Goal: Task Accomplishment & Management: Use online tool/utility

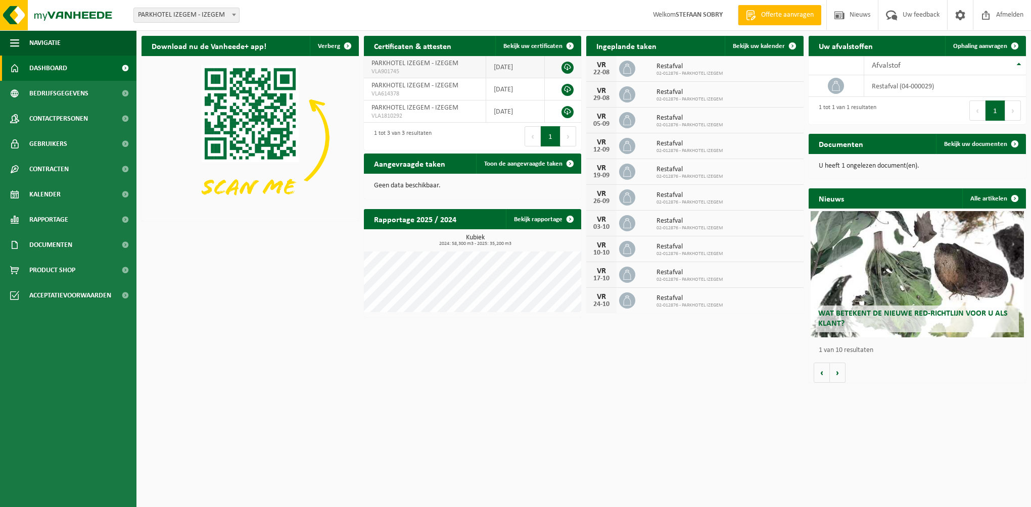
click at [567, 64] on link at bounding box center [567, 68] width 12 height 12
click at [867, 32] on div "Uw afvalstoffen Ophaling aanvragen 10 25 50 100 10 resultaten weergeven Afvalst…" at bounding box center [917, 80] width 222 height 99
click at [774, 410] on html "Vestiging: PARKHOTEL IZEGEM - IZEGEM PARKHOTEL IZEGEM - IZEGEM Welkom STEFAAN S…" at bounding box center [515, 253] width 1031 height 507
click at [528, 166] on span "Toon de aangevraagde taken" at bounding box center [523, 164] width 78 height 7
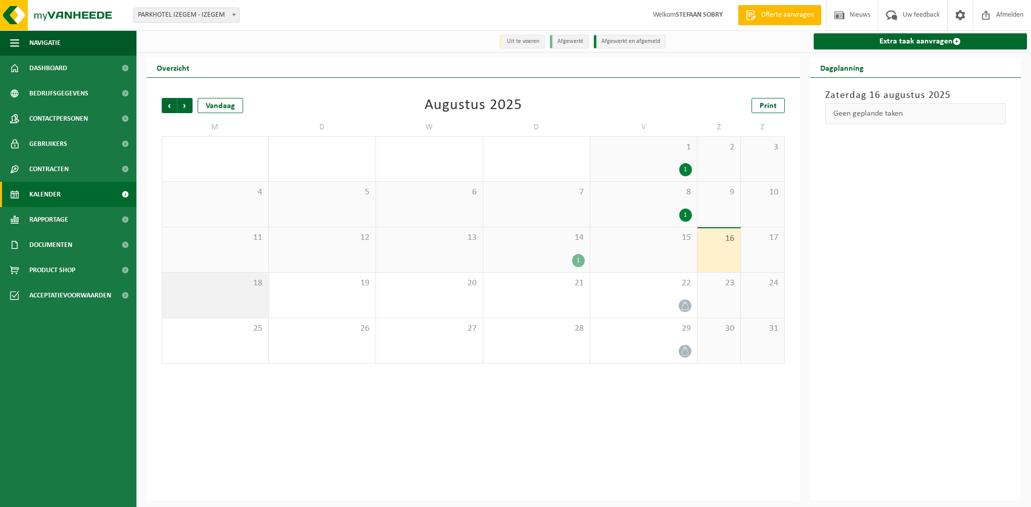
click at [249, 297] on div "18" at bounding box center [215, 295] width 106 height 45
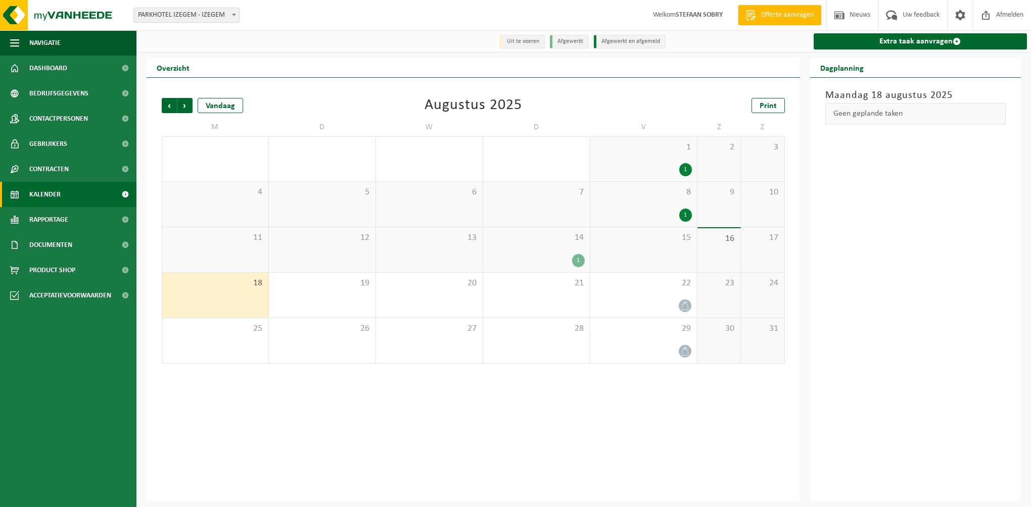
click at [249, 297] on div "18" at bounding box center [215, 295] width 106 height 45
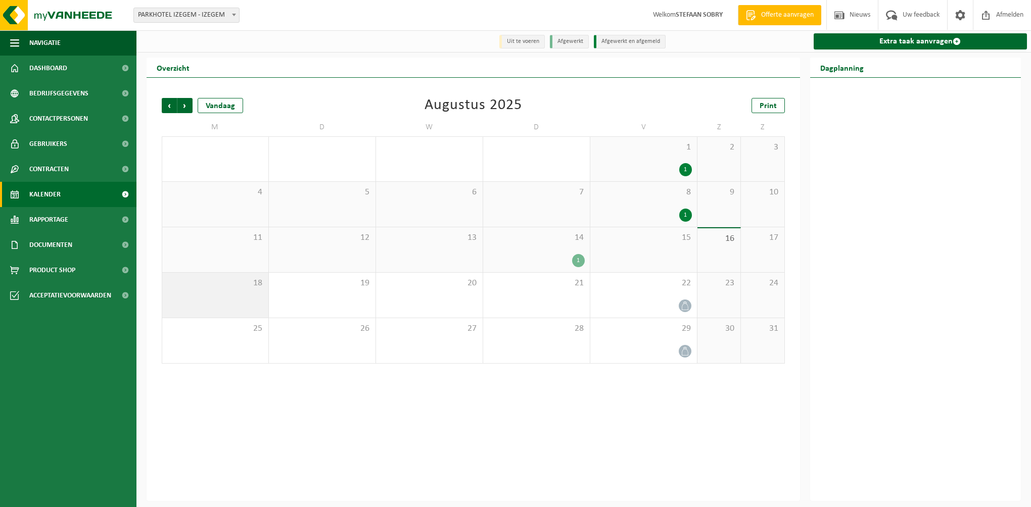
click at [241, 299] on div "18" at bounding box center [215, 295] width 106 height 45
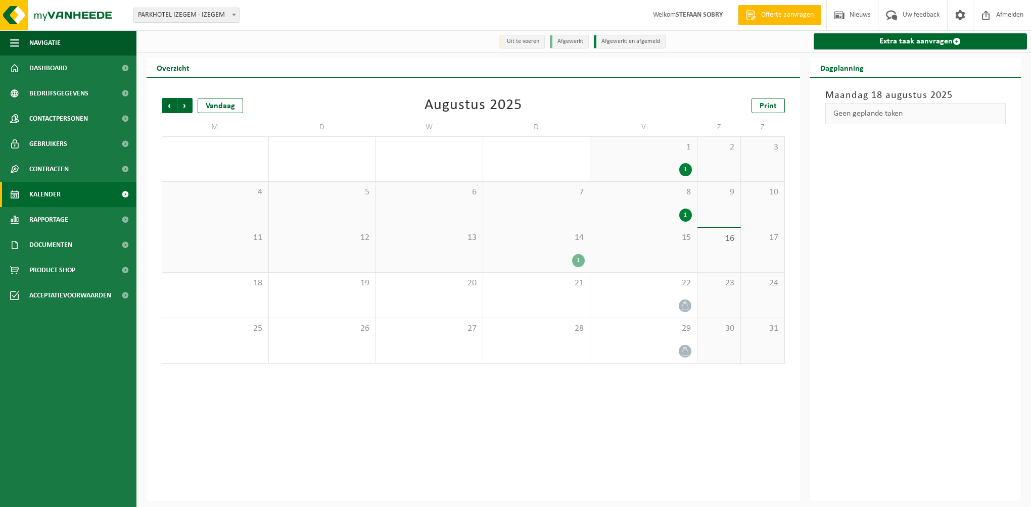
click at [869, 117] on div "Geen geplande taken" at bounding box center [915, 113] width 181 height 21
click at [864, 97] on h3 "Maandag 18 augustus 2025" at bounding box center [915, 95] width 181 height 15
click at [554, 62] on div "Overzicht" at bounding box center [473, 68] width 653 height 20
click at [581, 261] on div "1" at bounding box center [578, 260] width 13 height 13
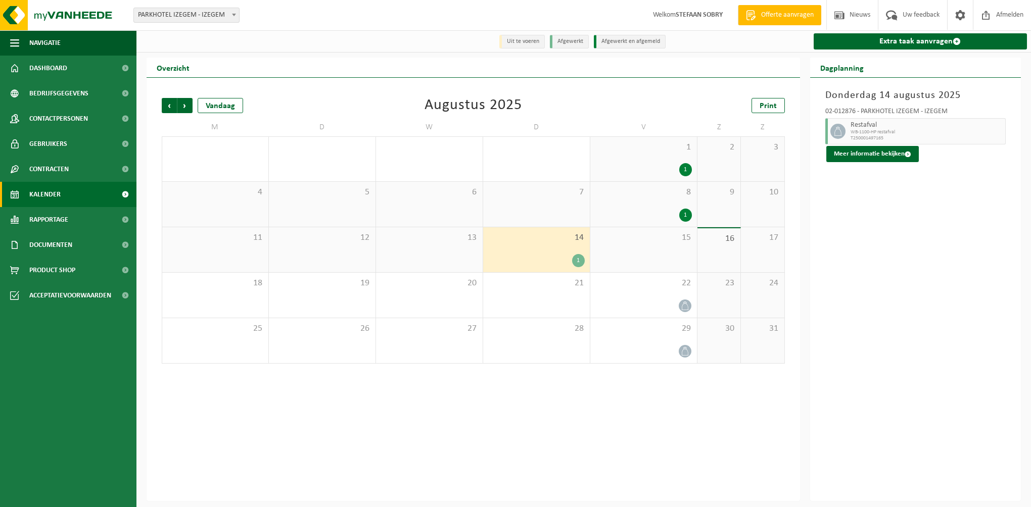
click at [657, 267] on div "15" at bounding box center [643, 249] width 107 height 45
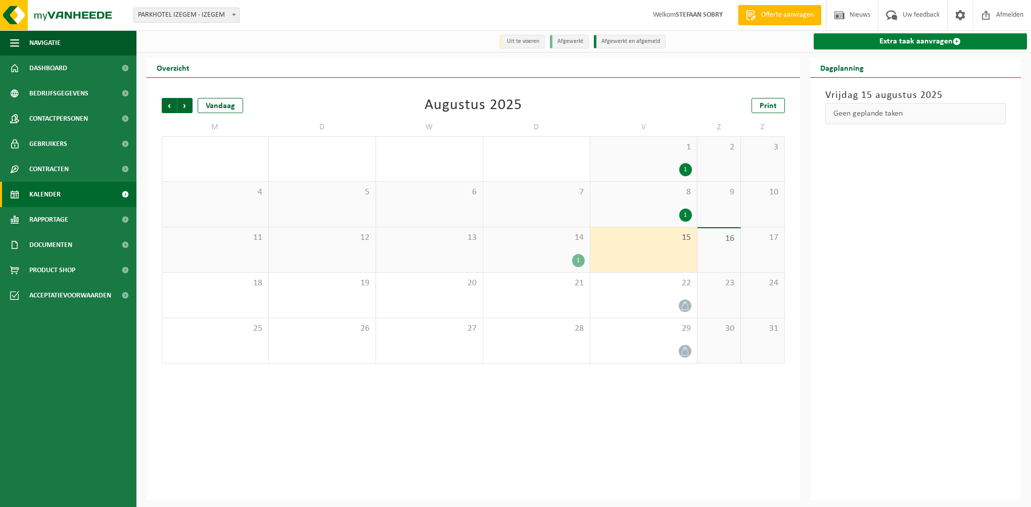
click at [932, 42] on link "Extra taak aanvragen" at bounding box center [921, 41] width 214 height 16
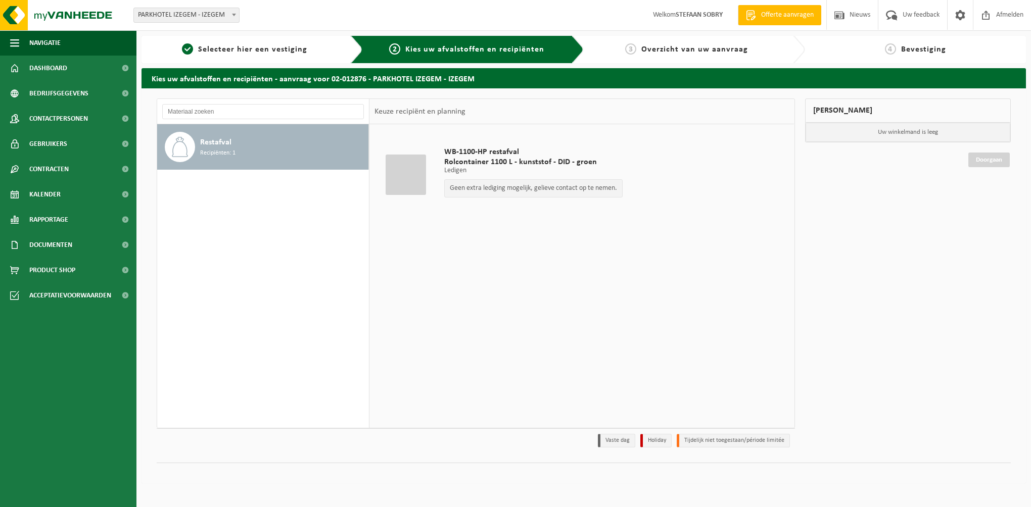
click at [505, 185] on p "Geen extra lediging mogelijk, gelieve contact op te nemen." at bounding box center [533, 188] width 167 height 7
click at [509, 192] on div "Geen extra lediging mogelijk, gelieve contact op te nemen." at bounding box center [533, 188] width 178 height 18
drag, startPoint x: 509, startPoint y: 192, endPoint x: 487, endPoint y: 173, distance: 28.7
click at [487, 173] on p "Ledigen" at bounding box center [533, 170] width 178 height 7
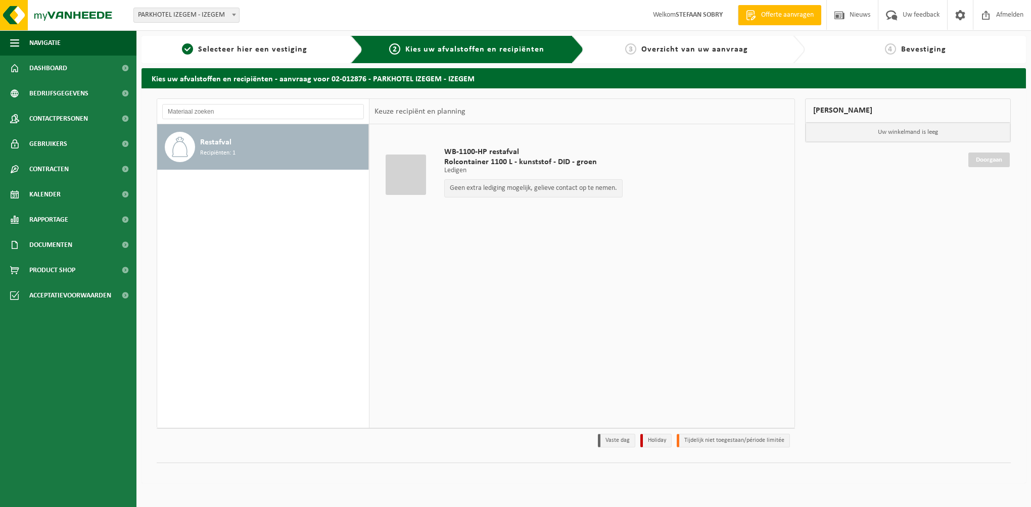
click at [487, 173] on p "Ledigen" at bounding box center [533, 170] width 178 height 7
click at [921, 13] on span "Uw feedback" at bounding box center [921, 15] width 42 height 30
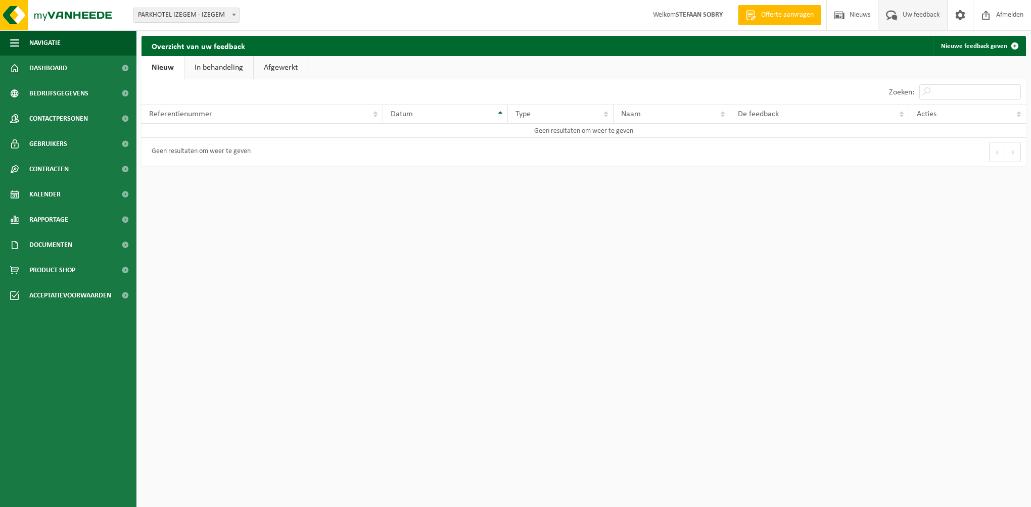
click at [228, 68] on link "In behandeling" at bounding box center [218, 67] width 69 height 23
click at [279, 69] on link "Afgewerkt" at bounding box center [282, 67] width 54 height 23
click at [72, 213] on link "Rapportage" at bounding box center [68, 219] width 136 height 25
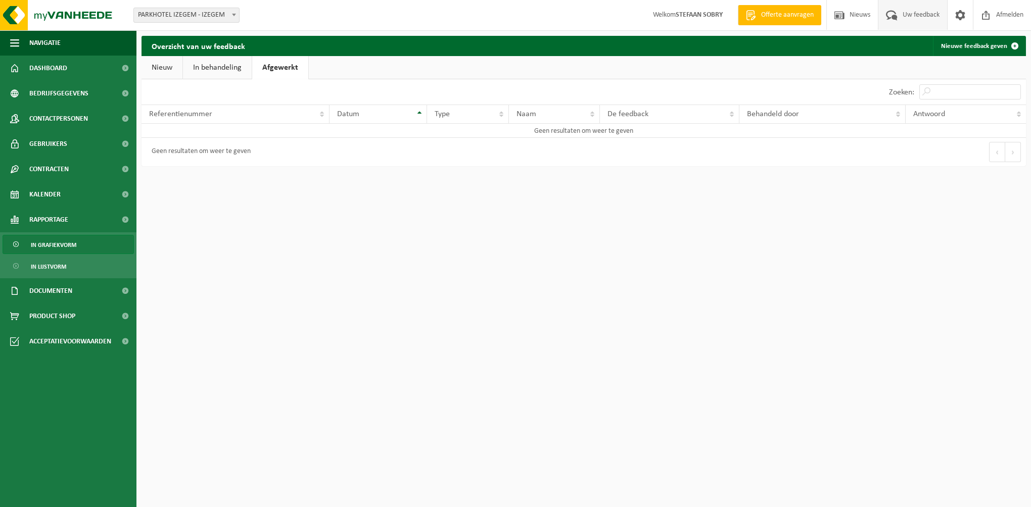
click at [57, 239] on span "In grafiekvorm" at bounding box center [53, 245] width 45 height 19
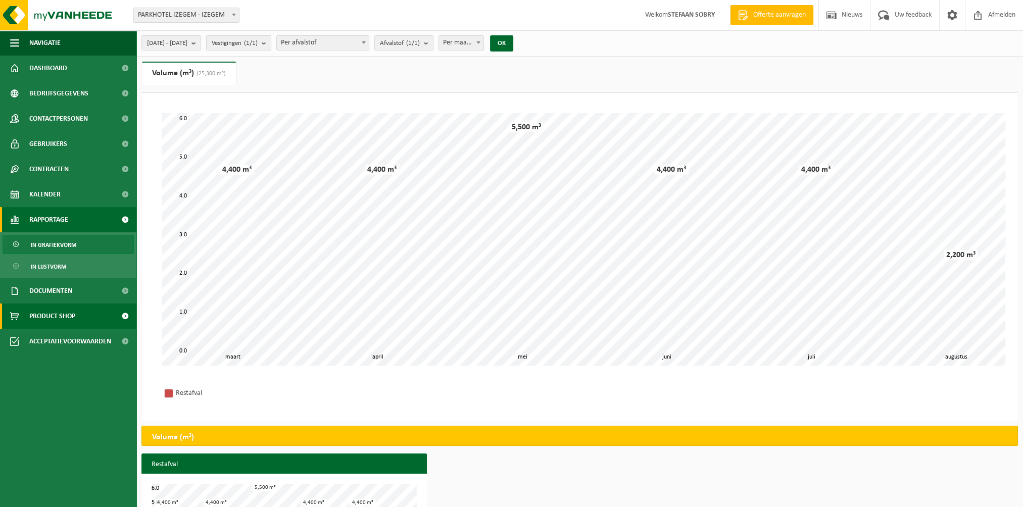
click at [70, 317] on span "Product Shop" at bounding box center [52, 316] width 46 height 25
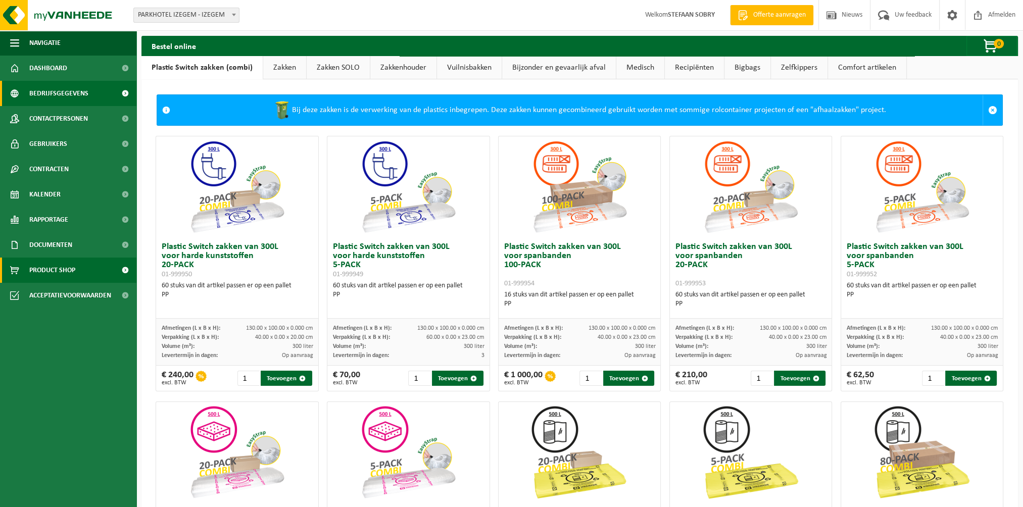
click at [33, 87] on span "Bedrijfsgegevens" at bounding box center [58, 93] width 59 height 25
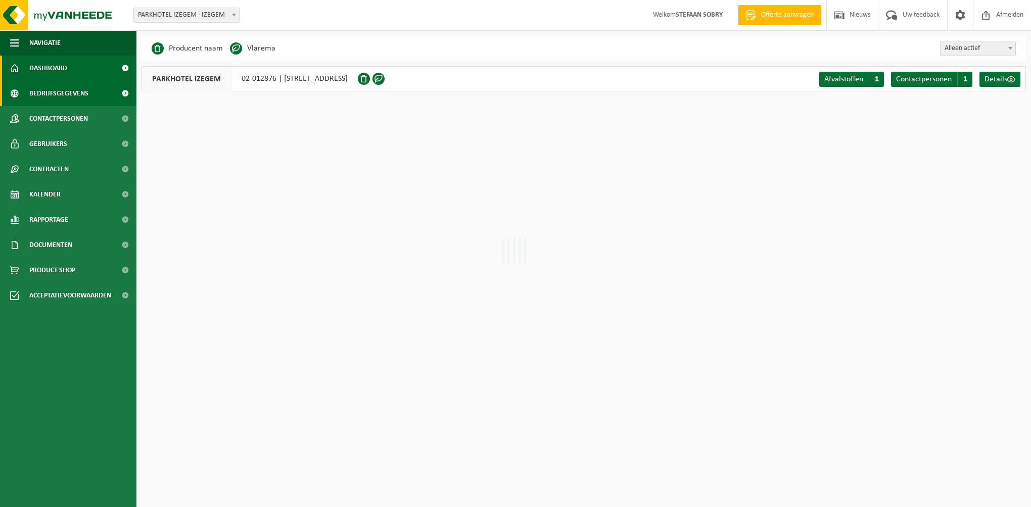
click at [36, 67] on span "Dashboard" at bounding box center [48, 68] width 38 height 25
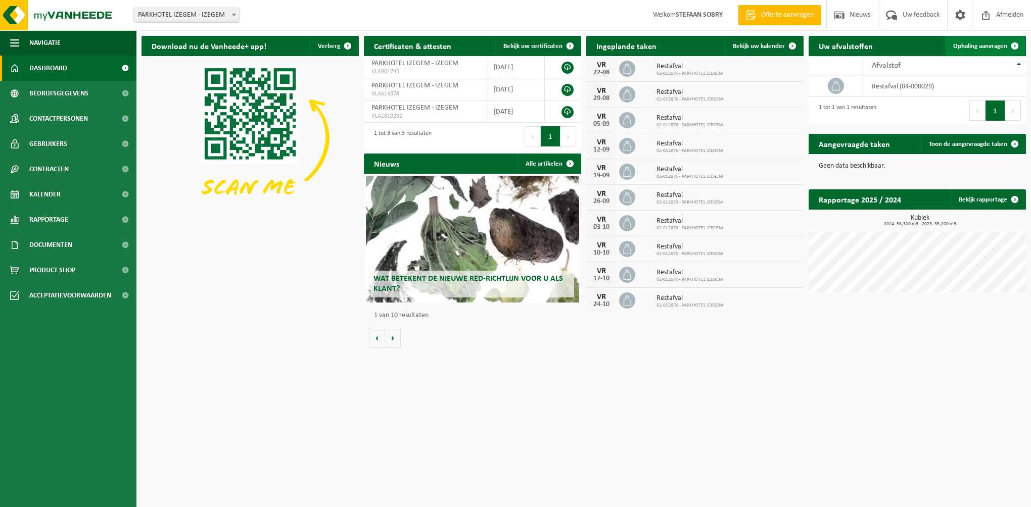
click at [986, 46] on span "Ophaling aanvragen" at bounding box center [980, 46] width 54 height 7
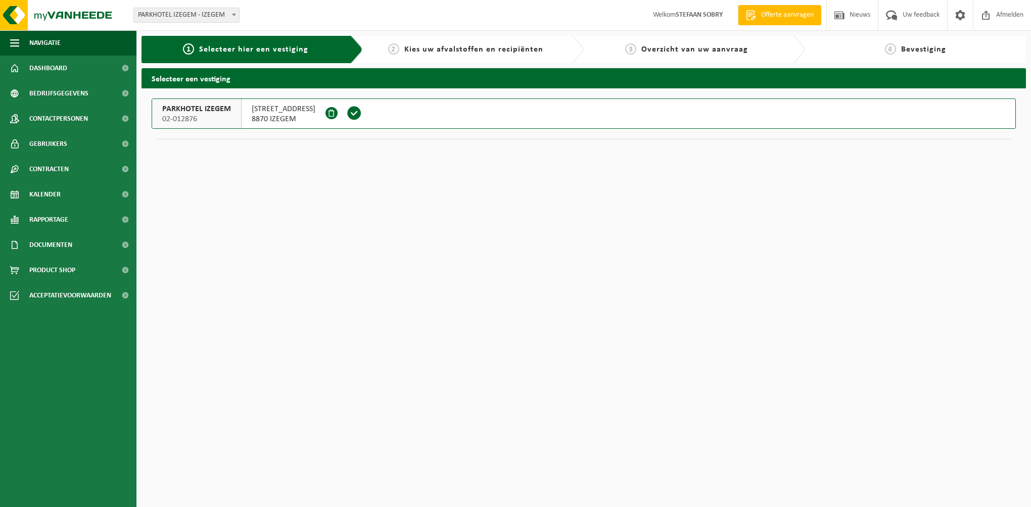
click at [347, 113] on span at bounding box center [354, 113] width 15 height 15
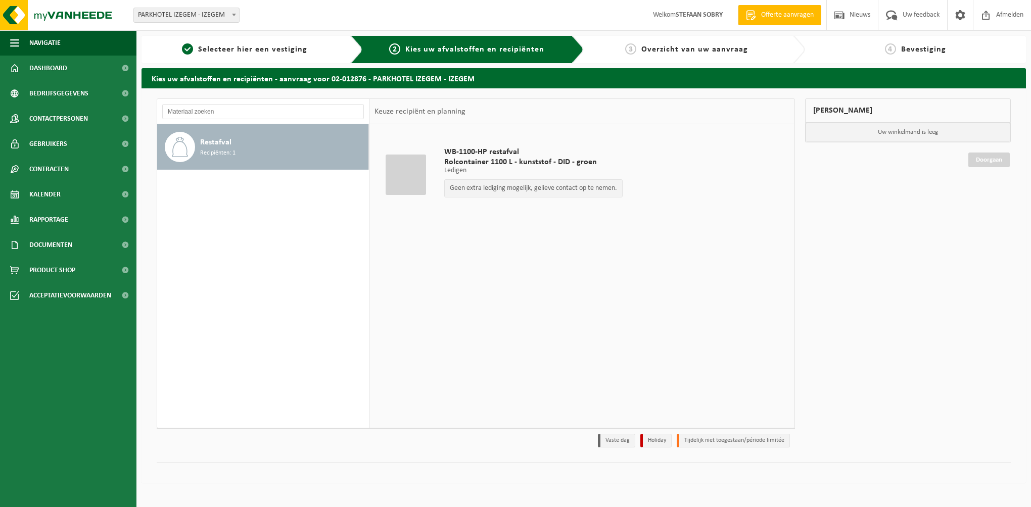
click at [487, 190] on p "Geen extra lediging mogelijk, gelieve contact op te nemen." at bounding box center [533, 188] width 167 height 7
click at [625, 426] on div "WB-1100-HP restafval Rolcontainer 1100 L - kunststof - DID - groen Ledigen Ledi…" at bounding box center [581, 275] width 425 height 303
click at [643, 346] on div "WB-1100-HP restafval Rolcontainer 1100 L - kunststof - DID - groen Ledigen Ledi…" at bounding box center [581, 275] width 425 height 303
